Goal: Transaction & Acquisition: Purchase product/service

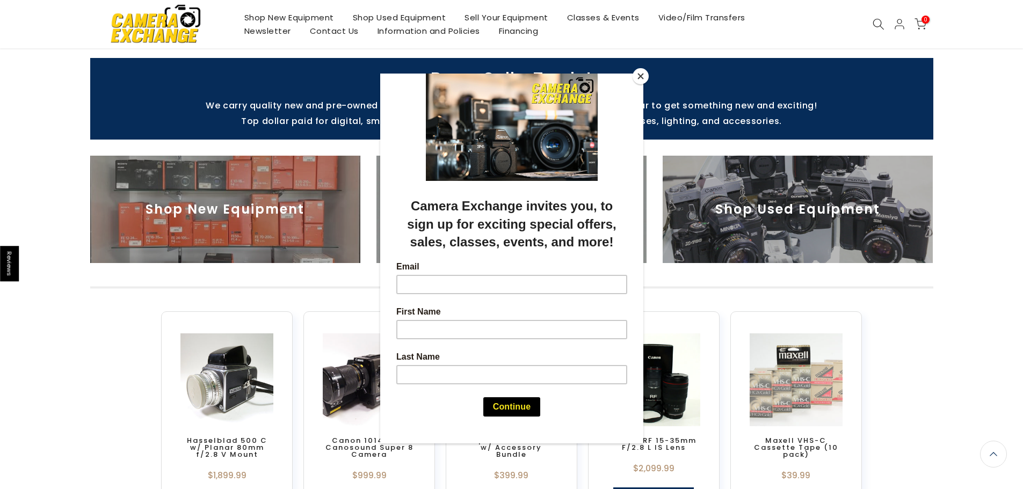
scroll to position [483, 0]
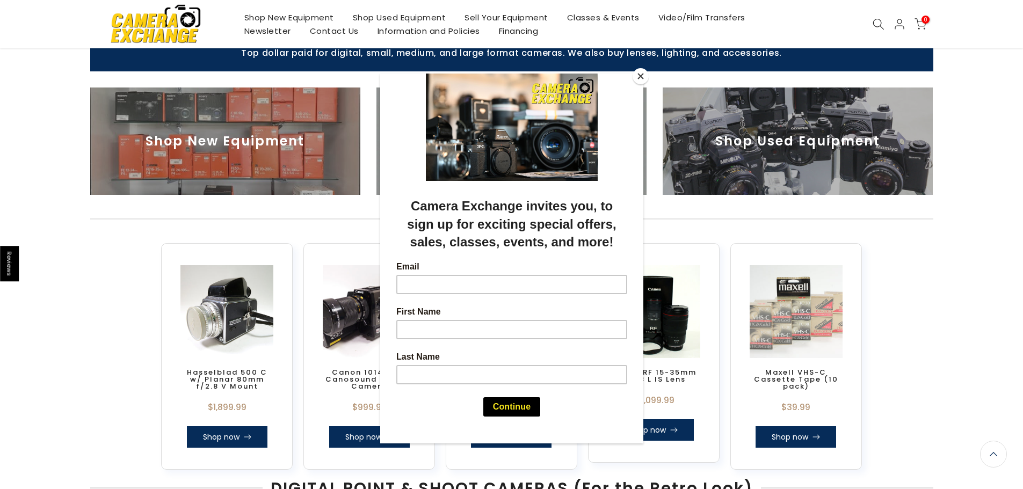
click at [640, 79] on button "Close" at bounding box center [640, 76] width 16 height 16
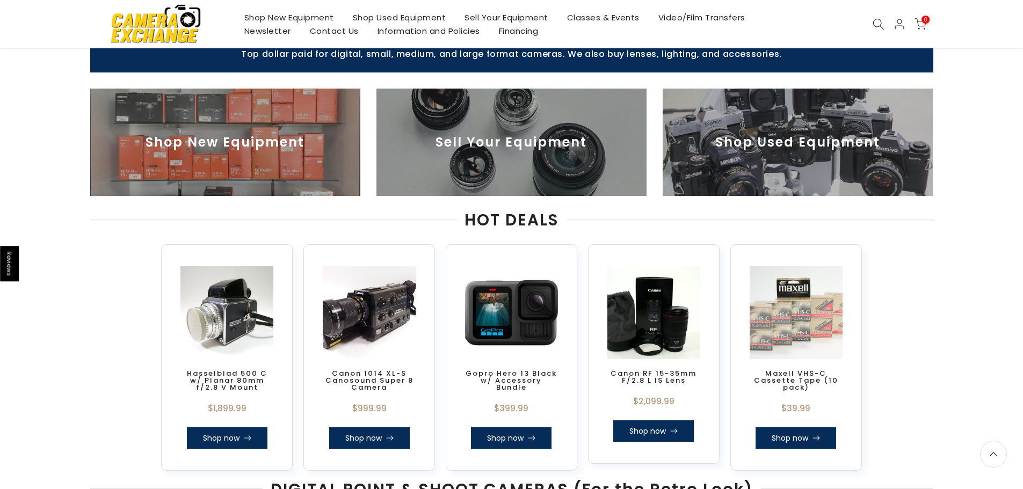
scroll to position [378, 0]
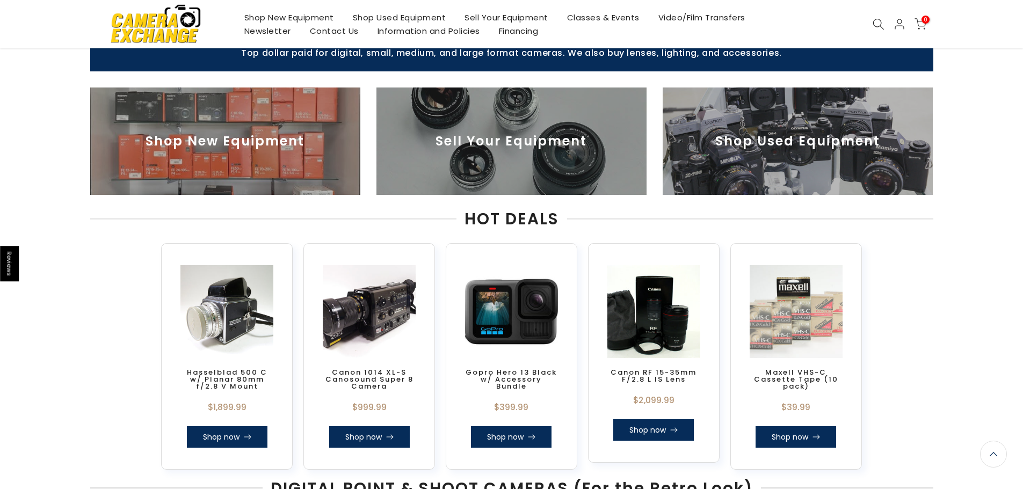
click at [408, 14] on link "Shop Used Equipment" at bounding box center [399, 17] width 112 height 13
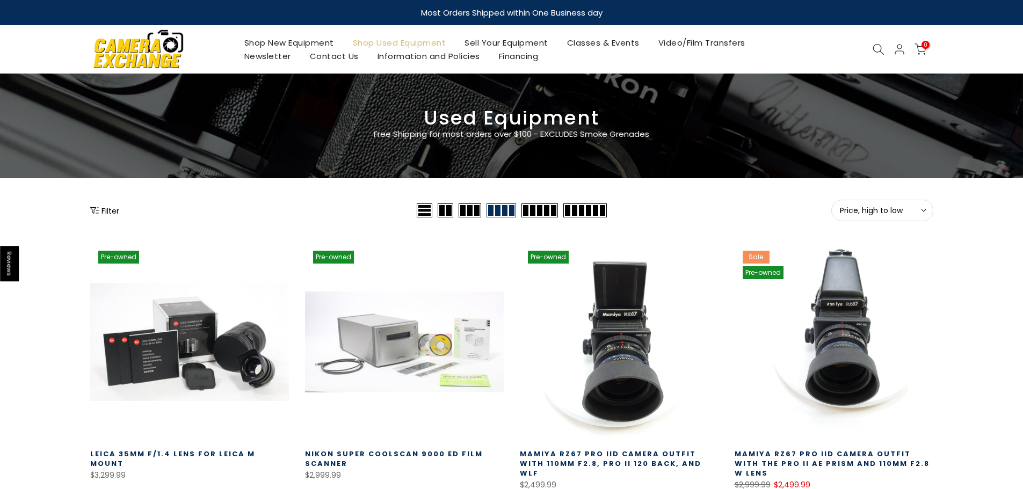
click at [117, 208] on button "Filter" at bounding box center [104, 210] width 29 height 11
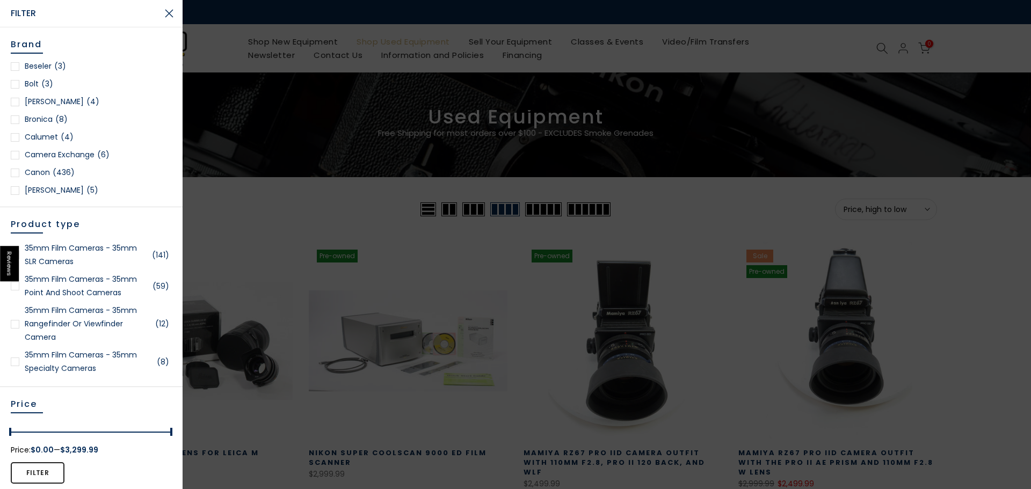
scroll to position [161, 0]
click at [60, 157] on span "(436)" at bounding box center [64, 155] width 22 height 13
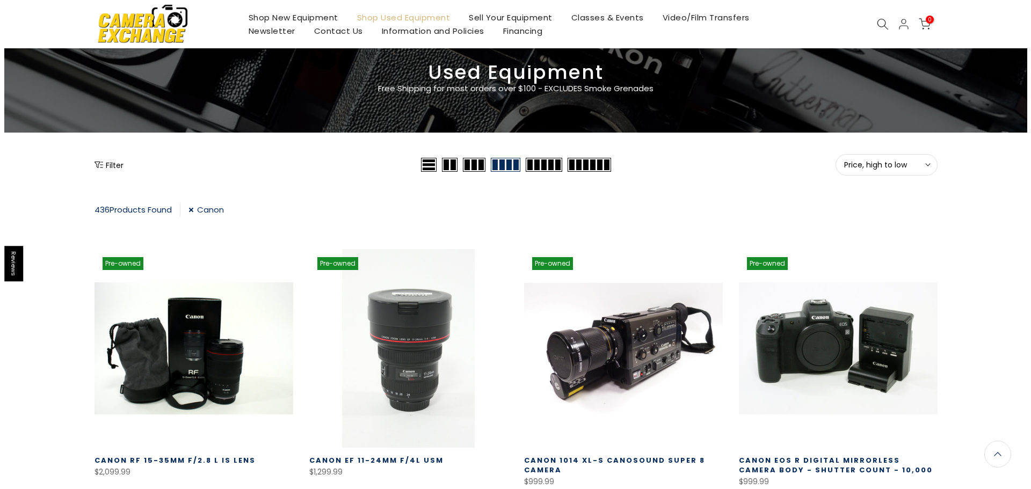
scroll to position [27, 0]
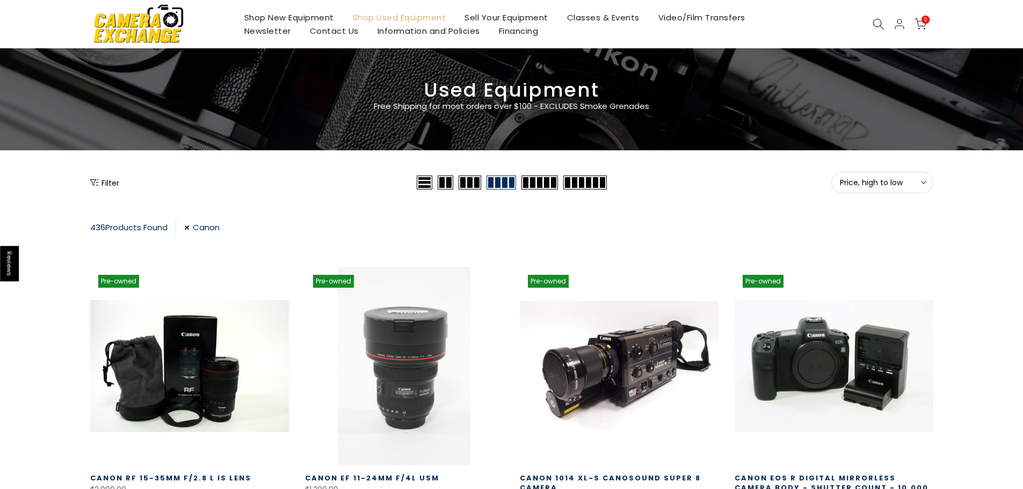
click at [112, 180] on button "Filter" at bounding box center [104, 182] width 29 height 11
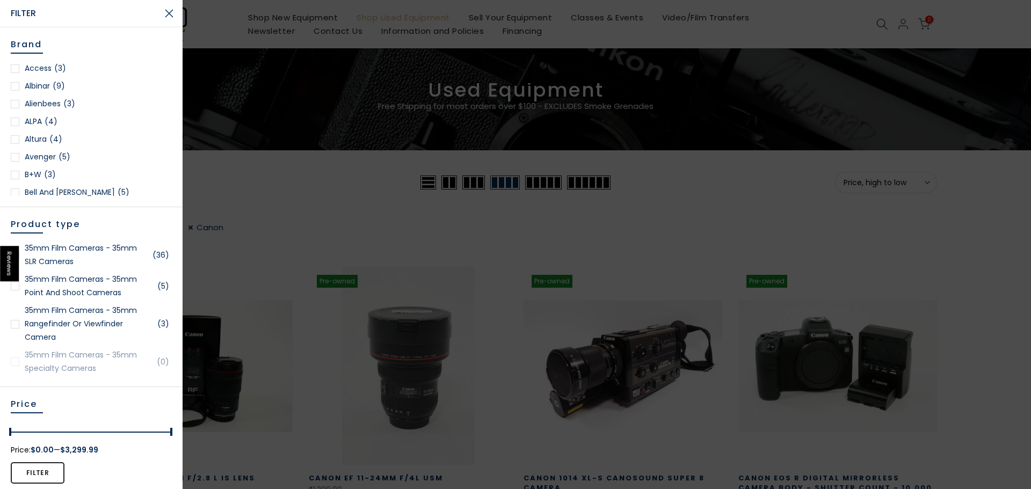
click at [276, 174] on div at bounding box center [515, 244] width 1031 height 489
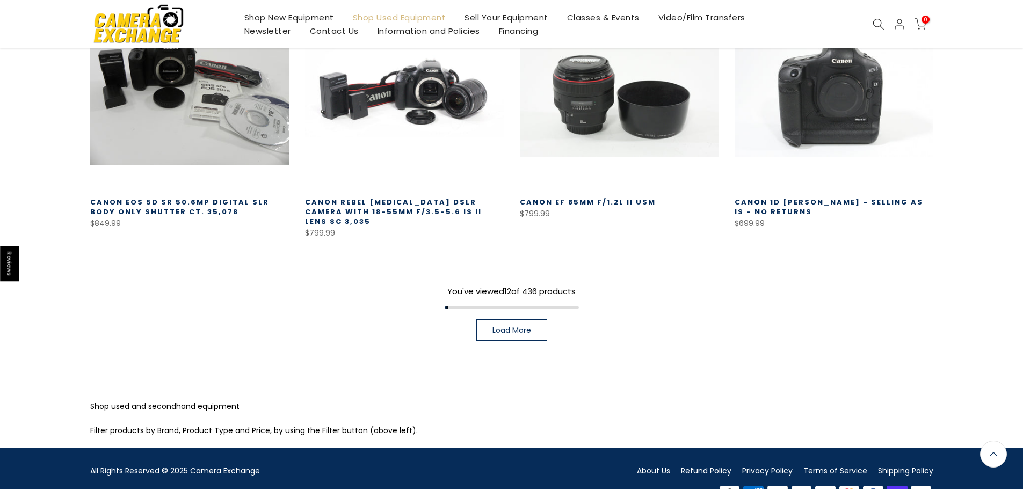
scroll to position [833, 0]
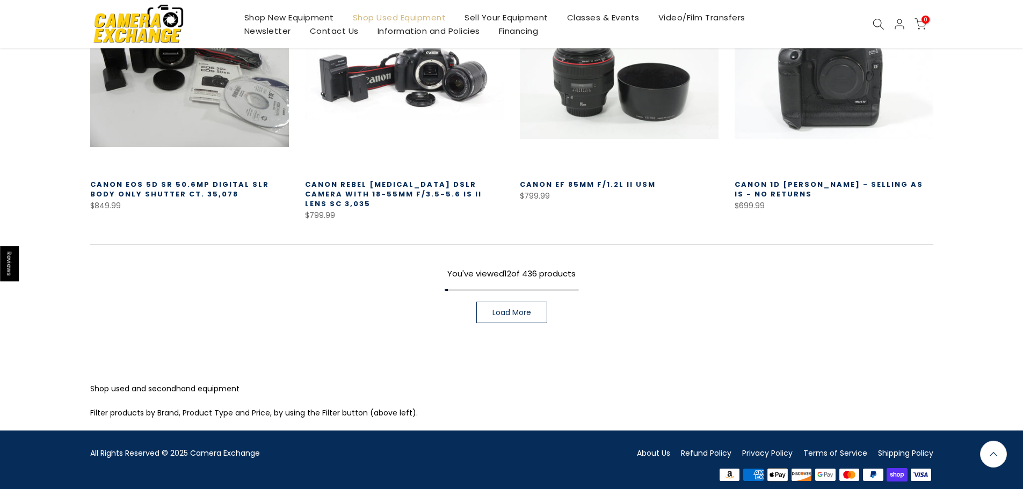
click at [501, 309] on span "Load More" at bounding box center [511, 313] width 39 height 8
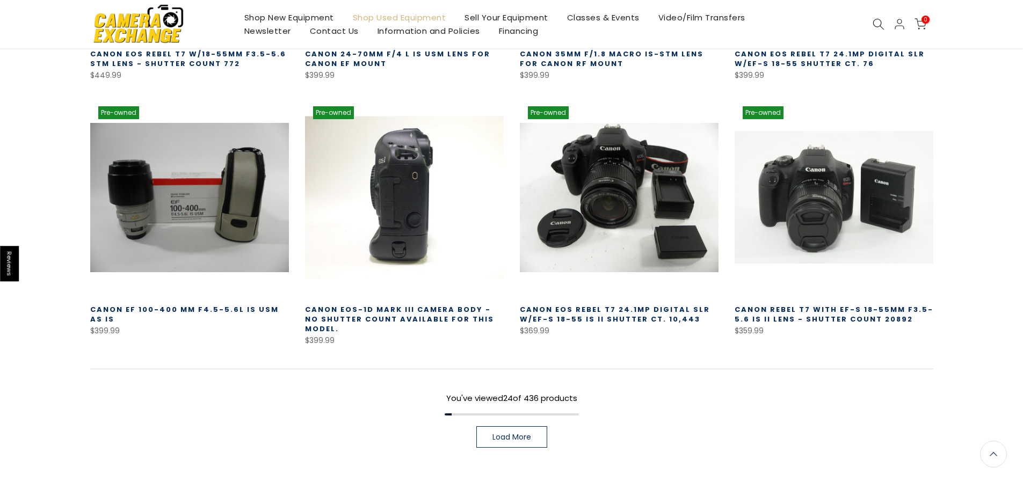
scroll to position [1609, 0]
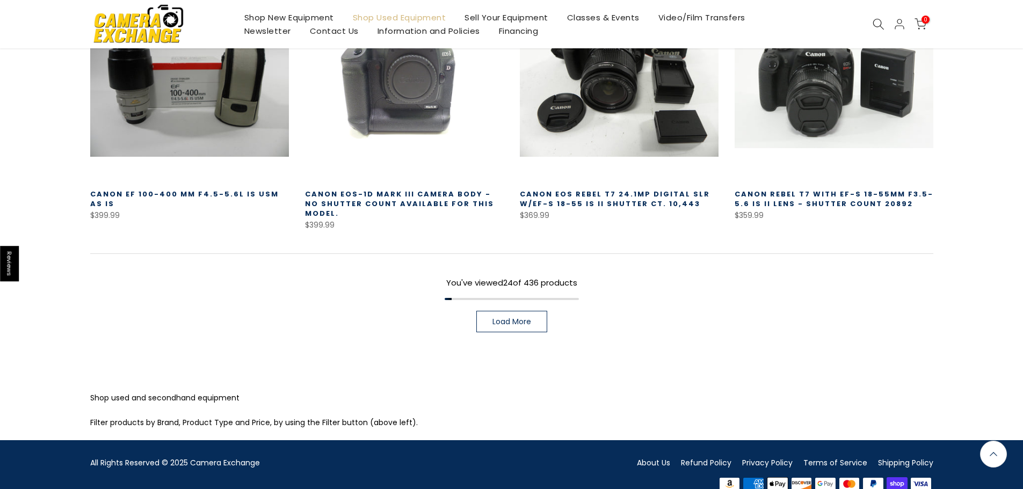
click at [498, 318] on span "Load More" at bounding box center [511, 322] width 39 height 8
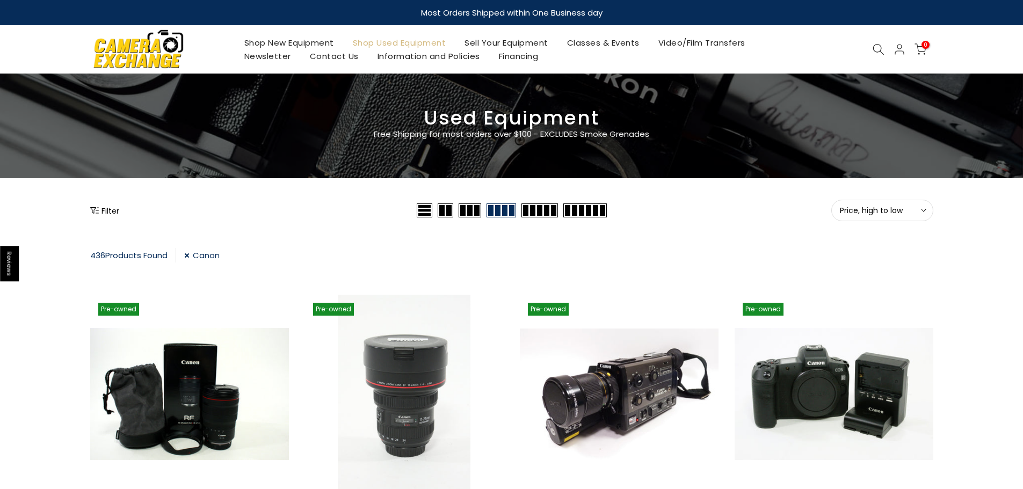
click at [100, 210] on button "Filter" at bounding box center [104, 210] width 29 height 11
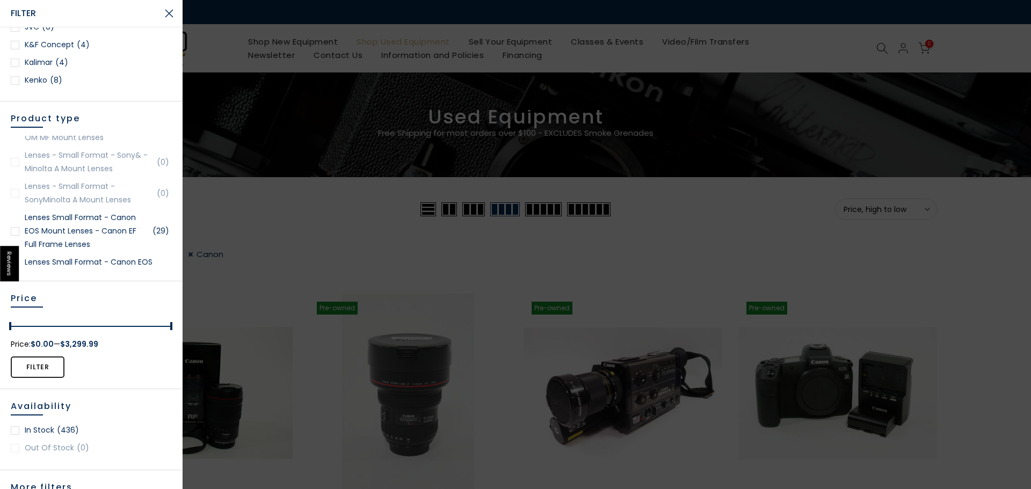
scroll to position [1074, 0]
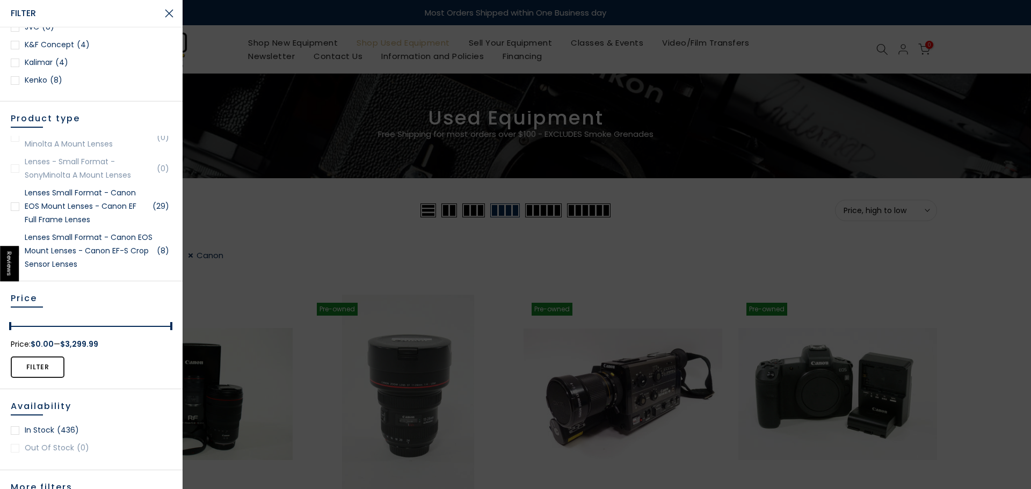
click at [78, 209] on link "Lenses Small Format - Canon EOS Mount Lenses - Canon EF Full Frame Lenses (29)" at bounding box center [91, 206] width 161 height 40
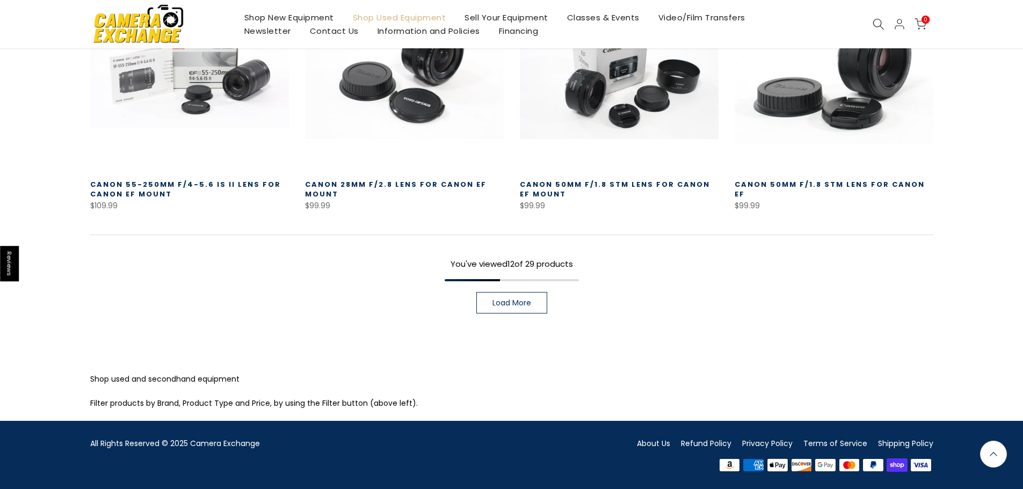
scroll to position [832, 0]
click at [491, 294] on link "Load More" at bounding box center [511, 302] width 71 height 21
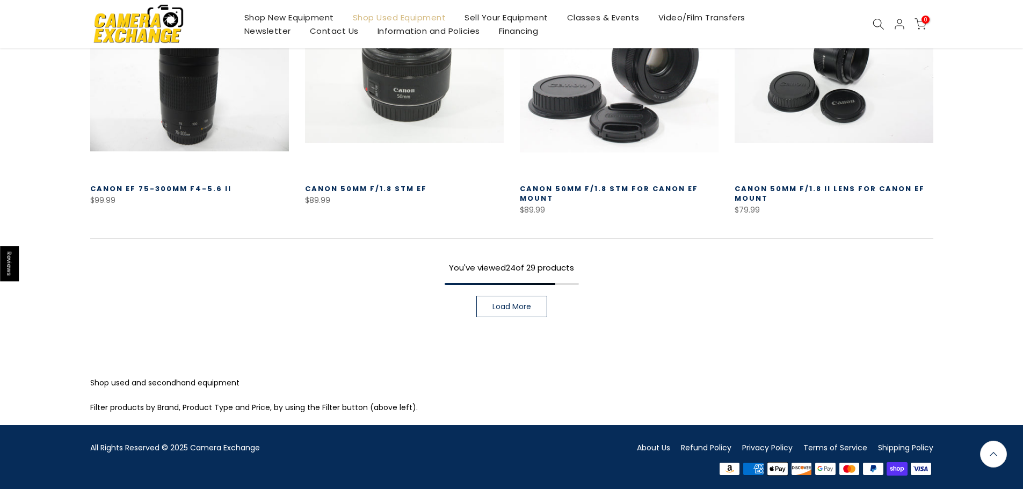
scroll to position [1600, 0]
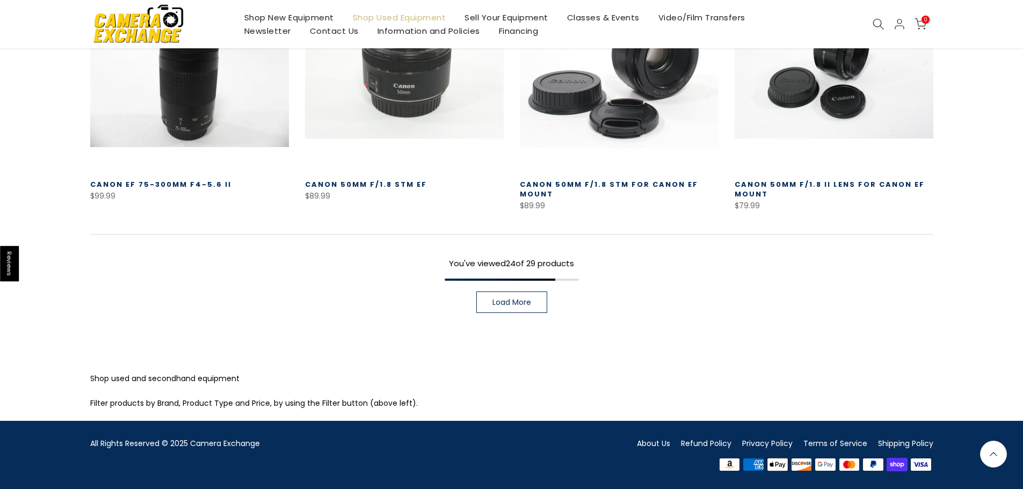
click at [493, 303] on span "Load More" at bounding box center [511, 302] width 39 height 8
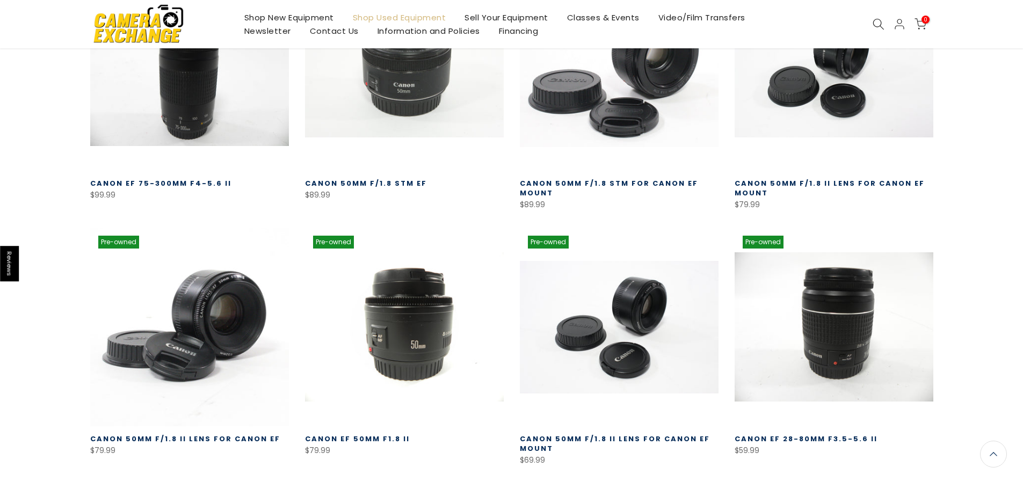
scroll to position [1599, 0]
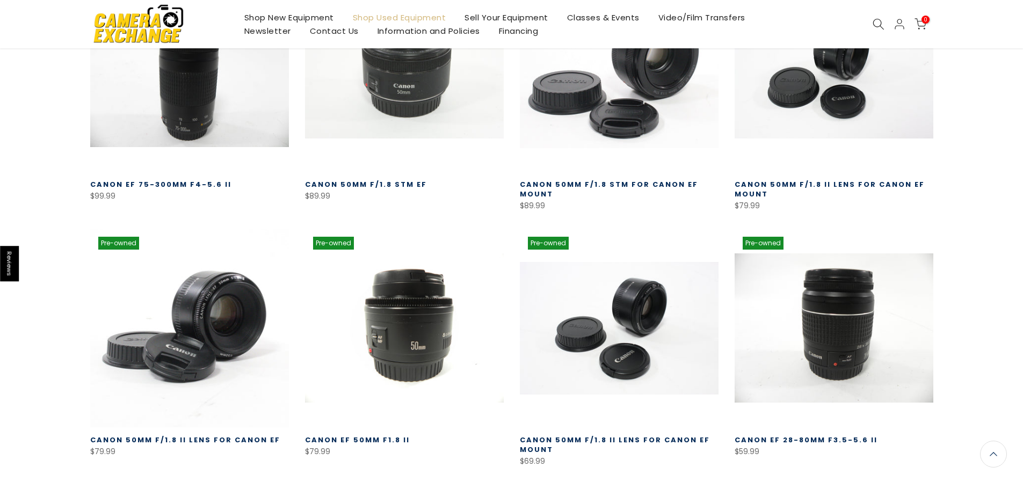
click at [166, 27] on img at bounding box center [138, 24] width 91 height 46
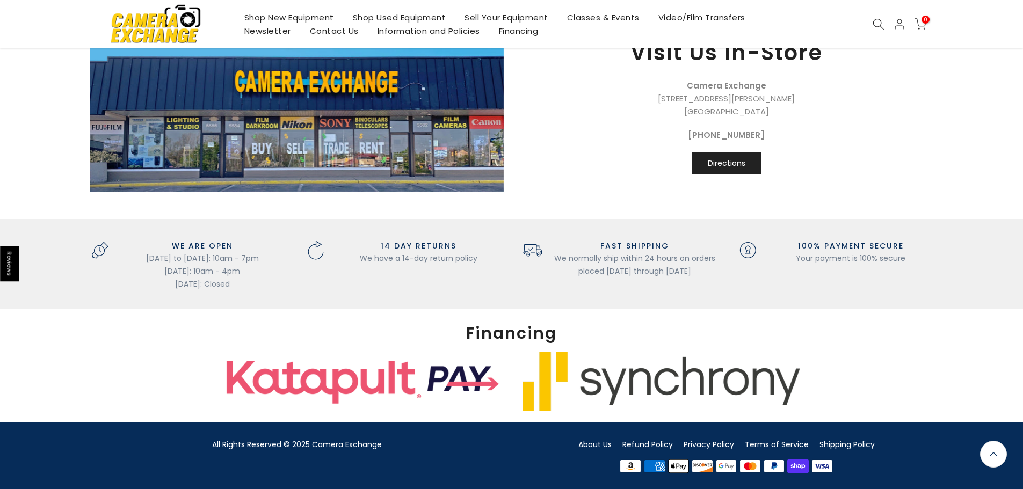
scroll to position [1221, 0]
